Goal: Find specific page/section: Find specific page/section

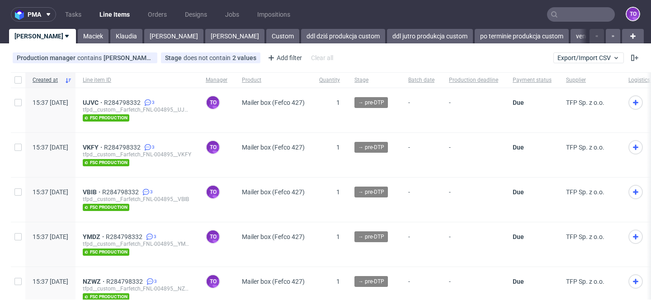
click at [551, 14] on icon at bounding box center [554, 14] width 7 height 7
click at [561, 4] on nav "pma Tasks Line Items Orders Designs Jobs Impositions to" at bounding box center [325, 14] width 651 height 29
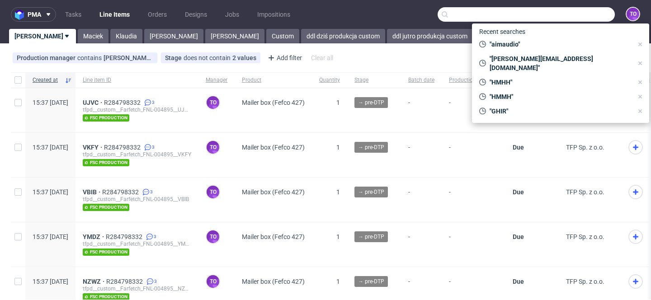
click at [561, 13] on input "text" at bounding box center [526, 14] width 177 height 14
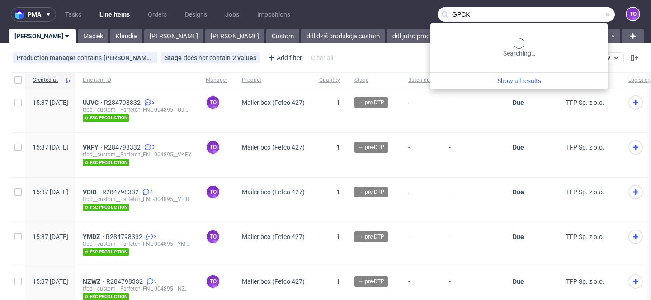
type input "GPCK"
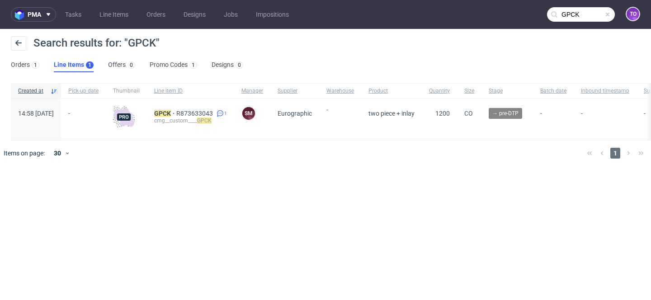
click at [177, 113] on div "GPCK R873633043 1 cmg__custom____ GPCK" at bounding box center [190, 119] width 87 height 41
click at [171, 112] on mark "GPCK" at bounding box center [162, 113] width 17 height 7
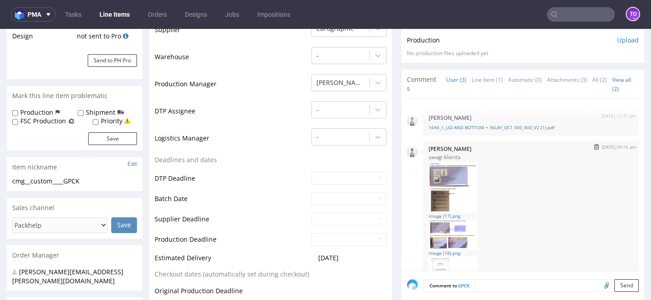
scroll to position [90, 0]
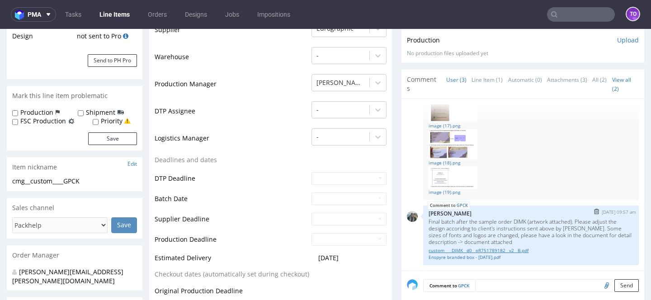
click at [471, 252] on link "custom____DIMK__d0__oR751789182__v2__B.pdf" at bounding box center [531, 250] width 205 height 7
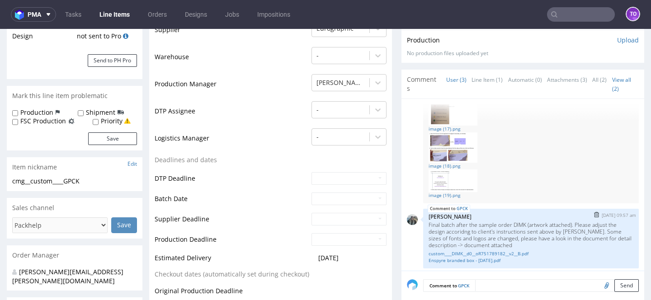
click at [519, 222] on p "Final batch after the sample order DIMK (artwork attached). Please adjust the d…" at bounding box center [531, 234] width 205 height 27
copy p "DIMK"
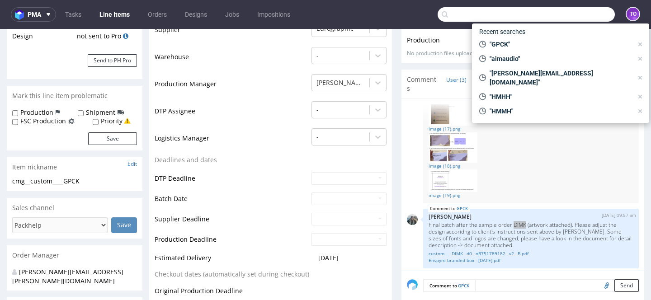
click at [575, 16] on input "text" at bounding box center [526, 14] width 177 height 14
paste input "DIMK"
type input "DIMK"
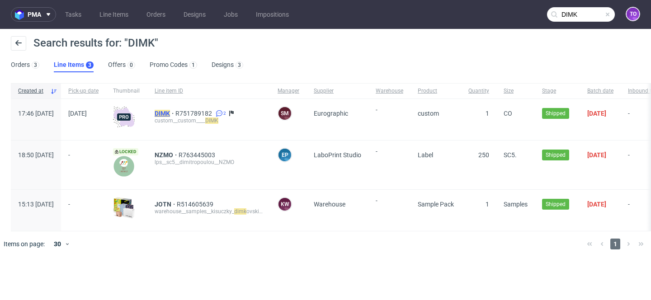
click at [170, 114] on mark "DIMK" at bounding box center [162, 113] width 15 height 7
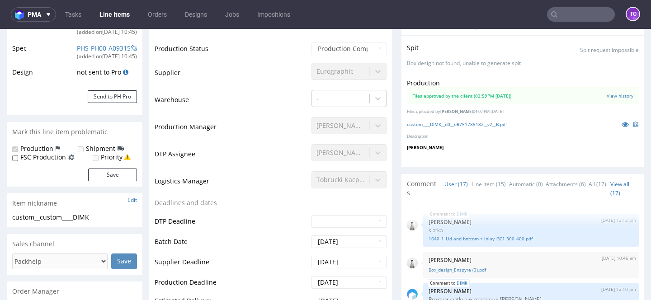
scroll to position [230, 0]
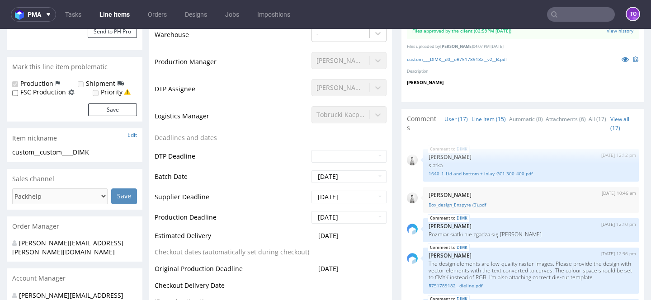
click at [476, 118] on link "Line Item (15)" at bounding box center [488, 118] width 34 height 19
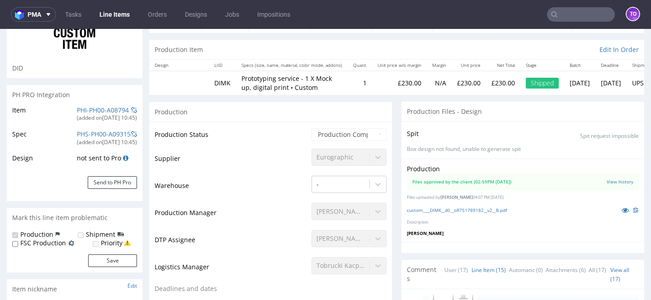
scroll to position [0, 0]
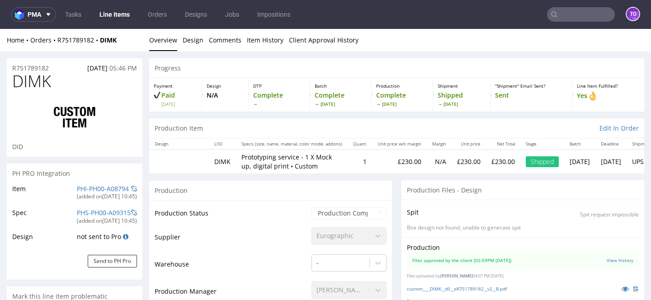
click at [216, 162] on td "DIMK" at bounding box center [222, 162] width 27 height 24
click at [241, 158] on p "Prototyping service - 1 X Mock up, digital print • Custom" at bounding box center [291, 162] width 101 height 18
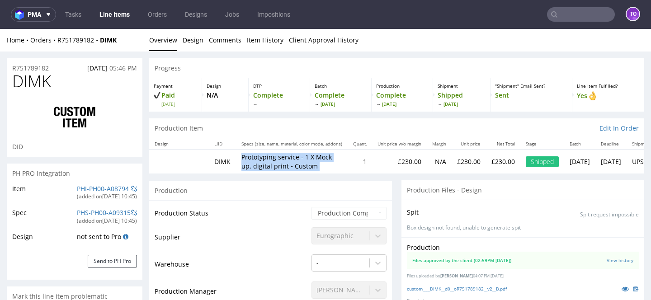
drag, startPoint x: 240, startPoint y: 158, endPoint x: 311, endPoint y: 160, distance: 70.6
click at [311, 160] on p "Prototyping service - 1 X Mock up, digital print • Custom" at bounding box center [291, 162] width 101 height 18
click at [311, 168] on p "Prototyping service - 1 X Mock up, digital print • Custom" at bounding box center [291, 162] width 101 height 18
drag, startPoint x: 311, startPoint y: 168, endPoint x: 216, endPoint y: 157, distance: 95.5
click at [216, 157] on tr "DIMK Prototyping service - 1 X Mock up, digital print • Custom 1 £230.00 N/A £2…" at bounding box center [410, 162] width 522 height 24
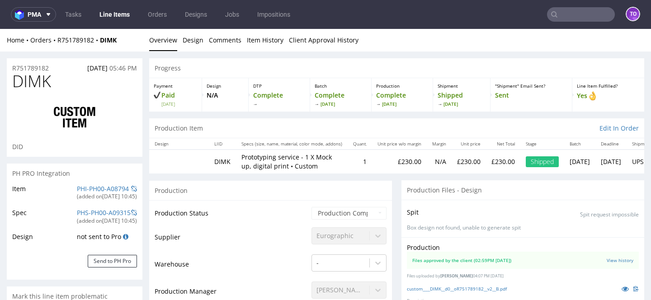
click at [209, 156] on td "DIMK" at bounding box center [222, 162] width 27 height 24
drag, startPoint x: 208, startPoint y: 156, endPoint x: 346, endPoint y: 167, distance: 137.9
click at [346, 167] on tr "DIMK Prototyping service - 1 X Mock up, digital print • Custom 1 £230.00 N/A £2…" at bounding box center [410, 162] width 522 height 24
click at [316, 169] on p "Prototyping service - 1 X Mock up, digital print • Custom" at bounding box center [291, 162] width 101 height 18
drag, startPoint x: 316, startPoint y: 169, endPoint x: 192, endPoint y: 164, distance: 124.0
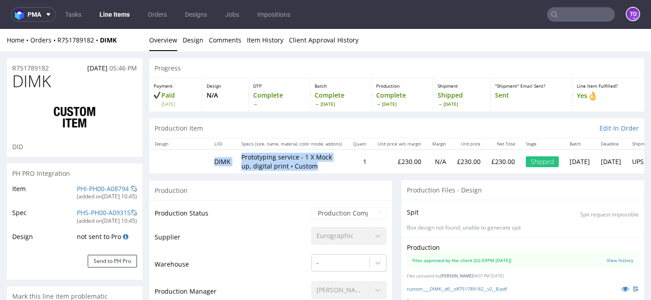
click at [192, 164] on tr "DIMK Prototyping service - 1 X Mock up, digital print • Custom 1 £230.00 N/A £2…" at bounding box center [410, 162] width 522 height 24
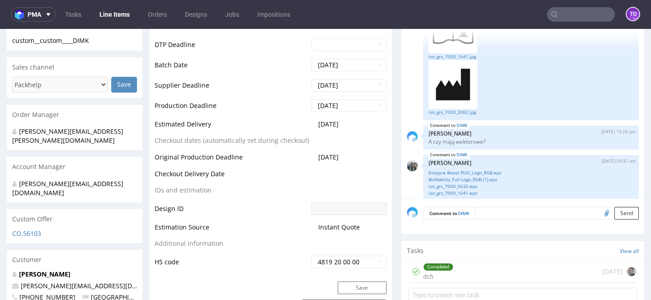
scroll to position [170, 0]
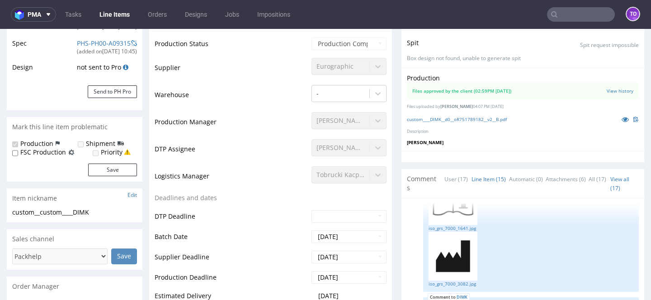
click at [121, 15] on link "Line Items" at bounding box center [114, 14] width 41 height 14
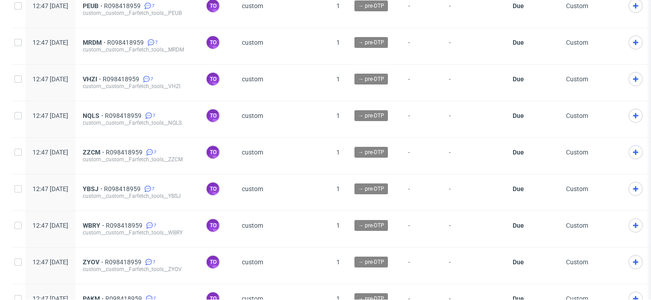
scroll to position [1624, 0]
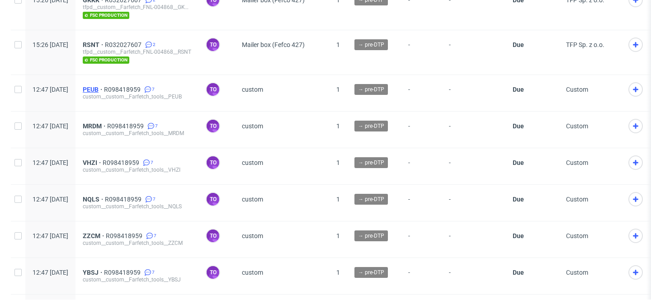
click at [104, 86] on span "PEUB" at bounding box center [93, 89] width 21 height 7
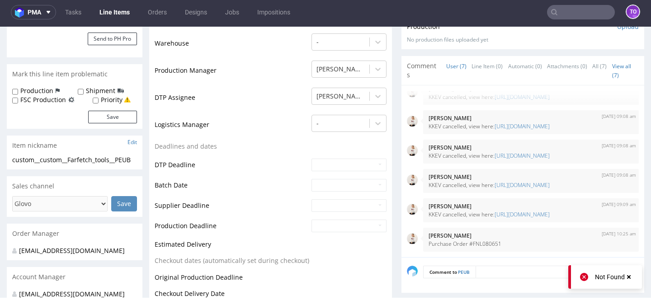
scroll to position [195, 0]
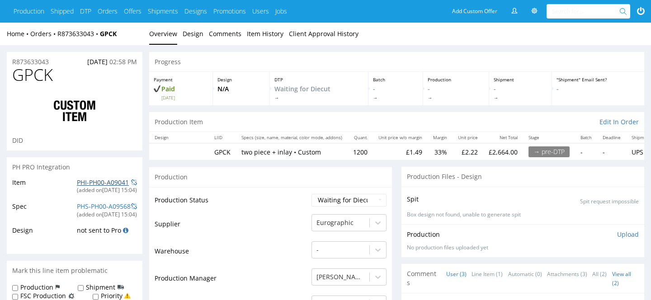
click at [108, 180] on link "PHI-PH00-A09041" at bounding box center [103, 182] width 52 height 9
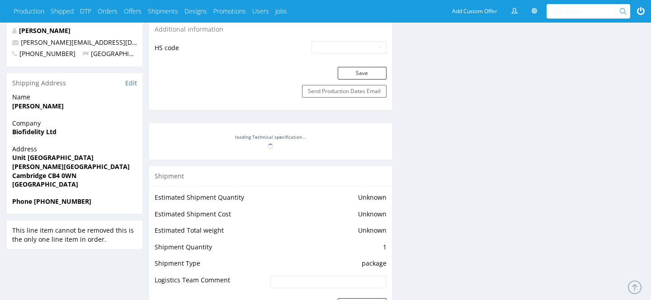
scroll to position [354, 0]
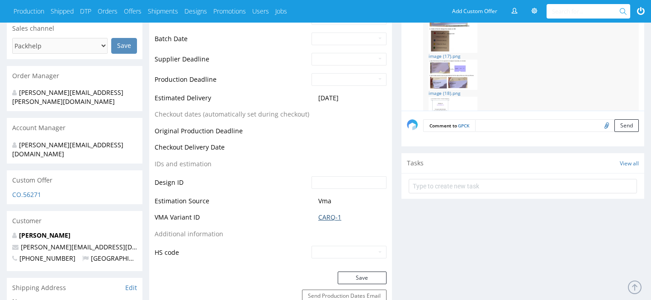
click at [329, 221] on link "CARQ-1" at bounding box center [329, 217] width 23 height 9
click at [330, 217] on link "CARQ-1" at bounding box center [329, 217] width 23 height 9
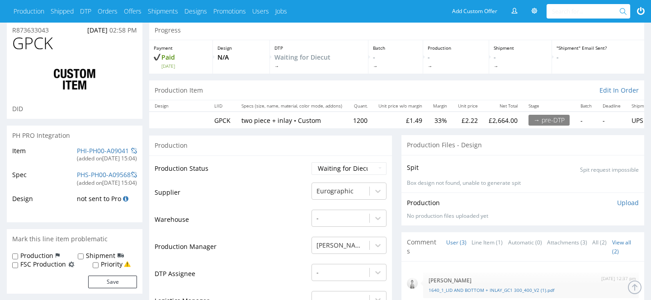
scroll to position [0, 0]
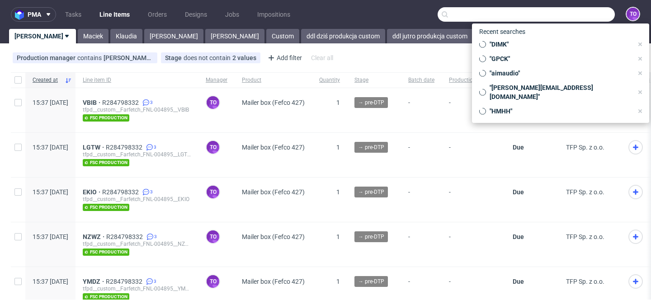
click at [573, 9] on input "text" at bounding box center [526, 14] width 177 height 14
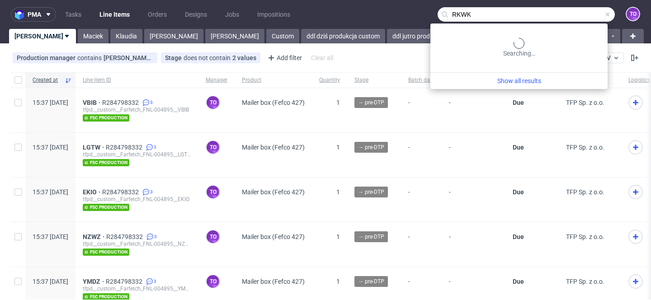
type input "RKWK"
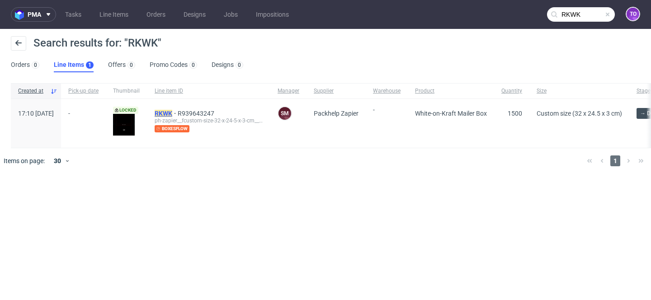
click at [172, 112] on mark "RKWK" at bounding box center [164, 113] width 18 height 7
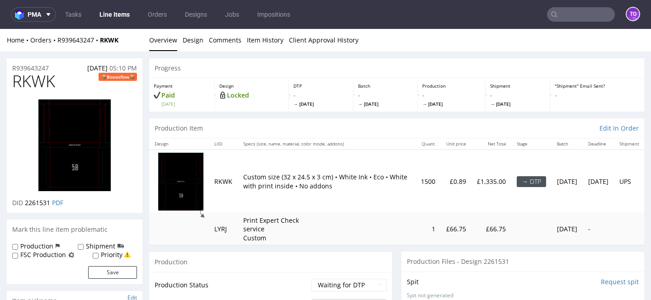
click at [113, 10] on link "Line Items" at bounding box center [114, 14] width 41 height 14
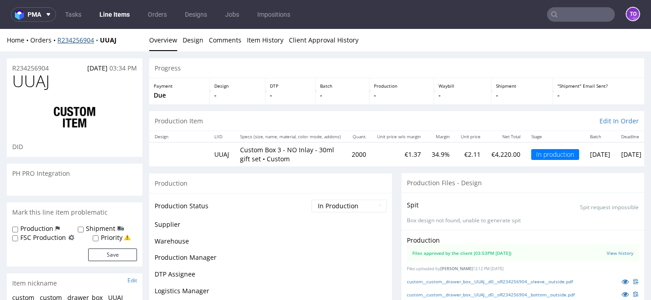
click at [81, 39] on link "R234256904" at bounding box center [78, 40] width 42 height 9
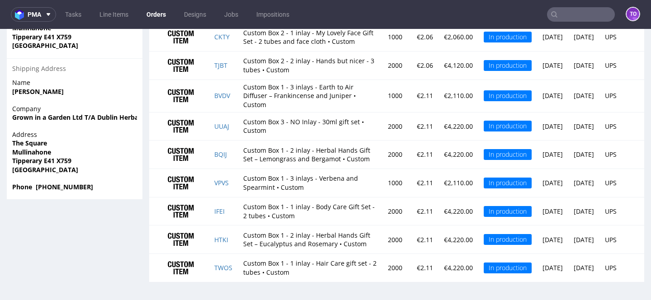
scroll to position [2, 0]
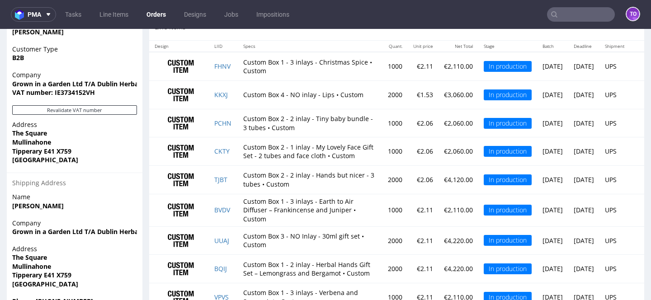
scroll to position [598, 0]
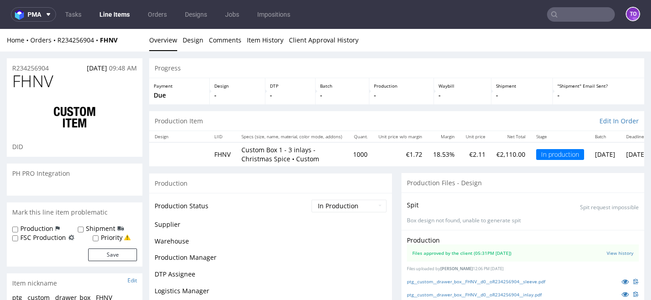
scroll to position [1777, 0]
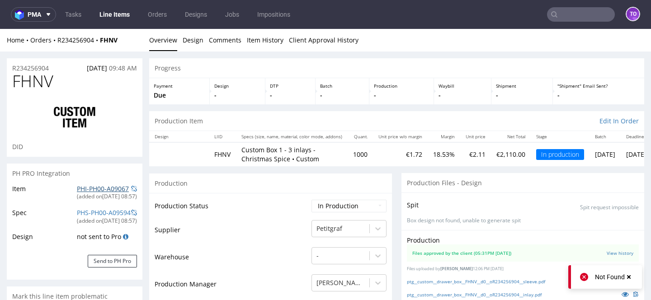
click at [103, 188] on link "PHI-PH00-A09067" at bounding box center [103, 188] width 52 height 9
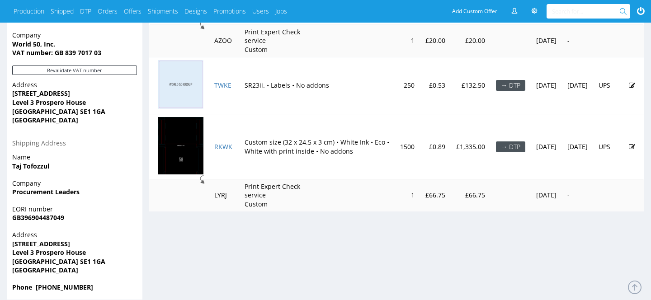
scroll to position [511, 0]
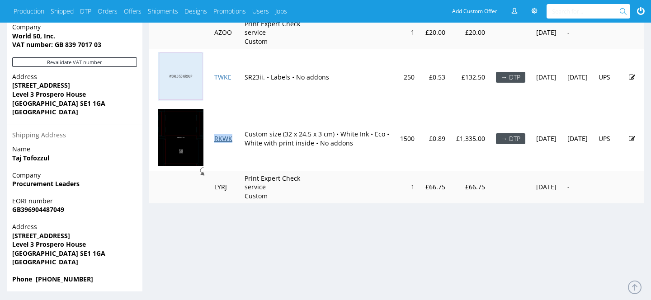
click at [228, 138] on link "RKWK" at bounding box center [223, 138] width 18 height 9
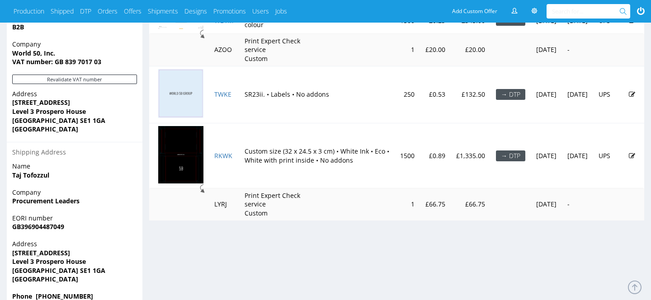
scroll to position [493, 0]
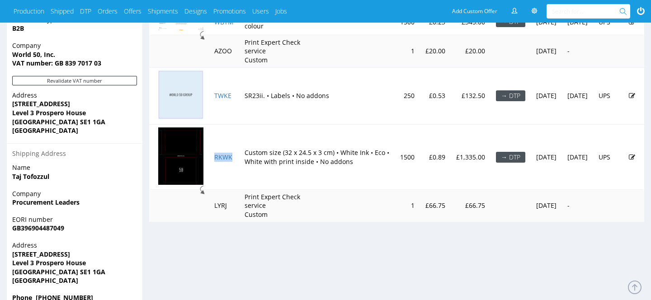
click at [231, 148] on td "RKWK" at bounding box center [224, 156] width 30 height 65
click at [223, 159] on link "RKWK" at bounding box center [223, 157] width 18 height 9
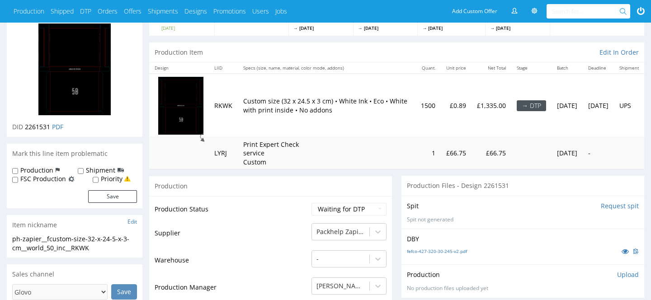
scroll to position [98, 0]
